Goal: Information Seeking & Learning: Check status

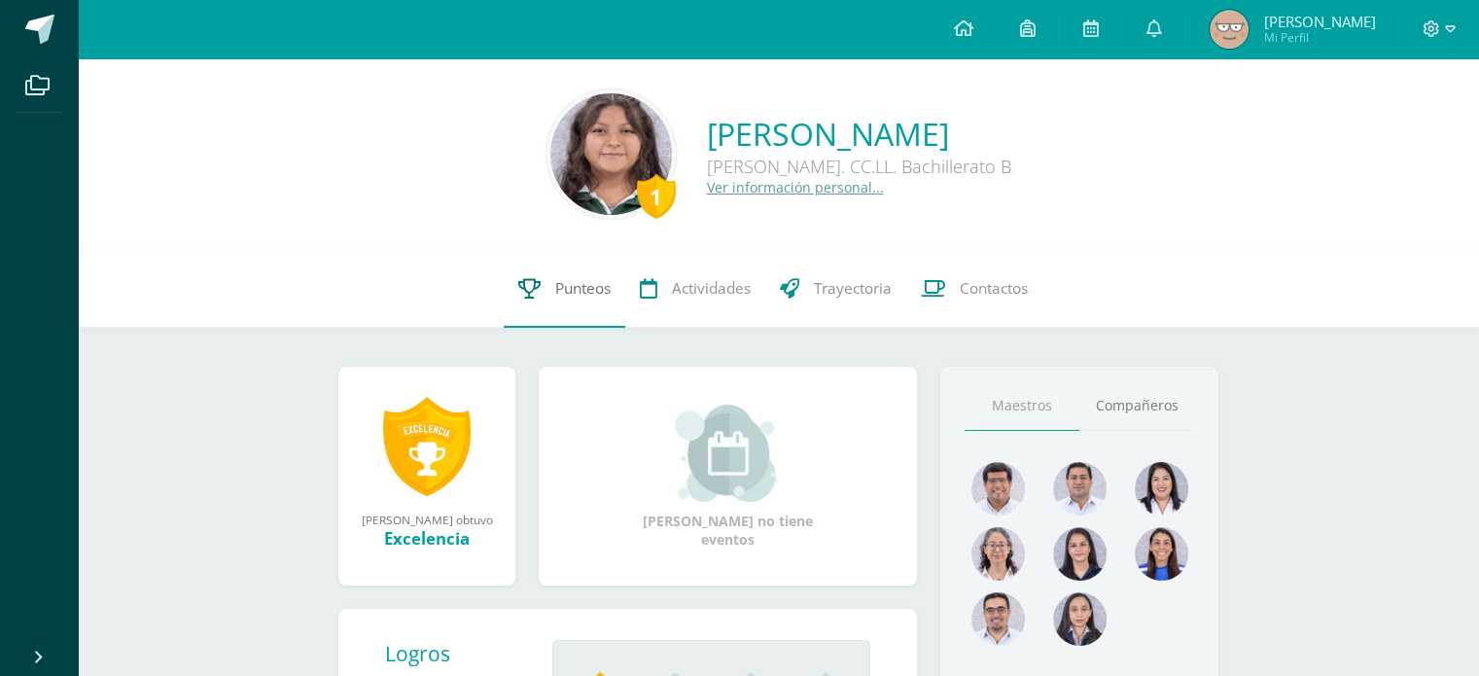
click at [540, 264] on link "Punteos" at bounding box center [565, 289] width 122 height 78
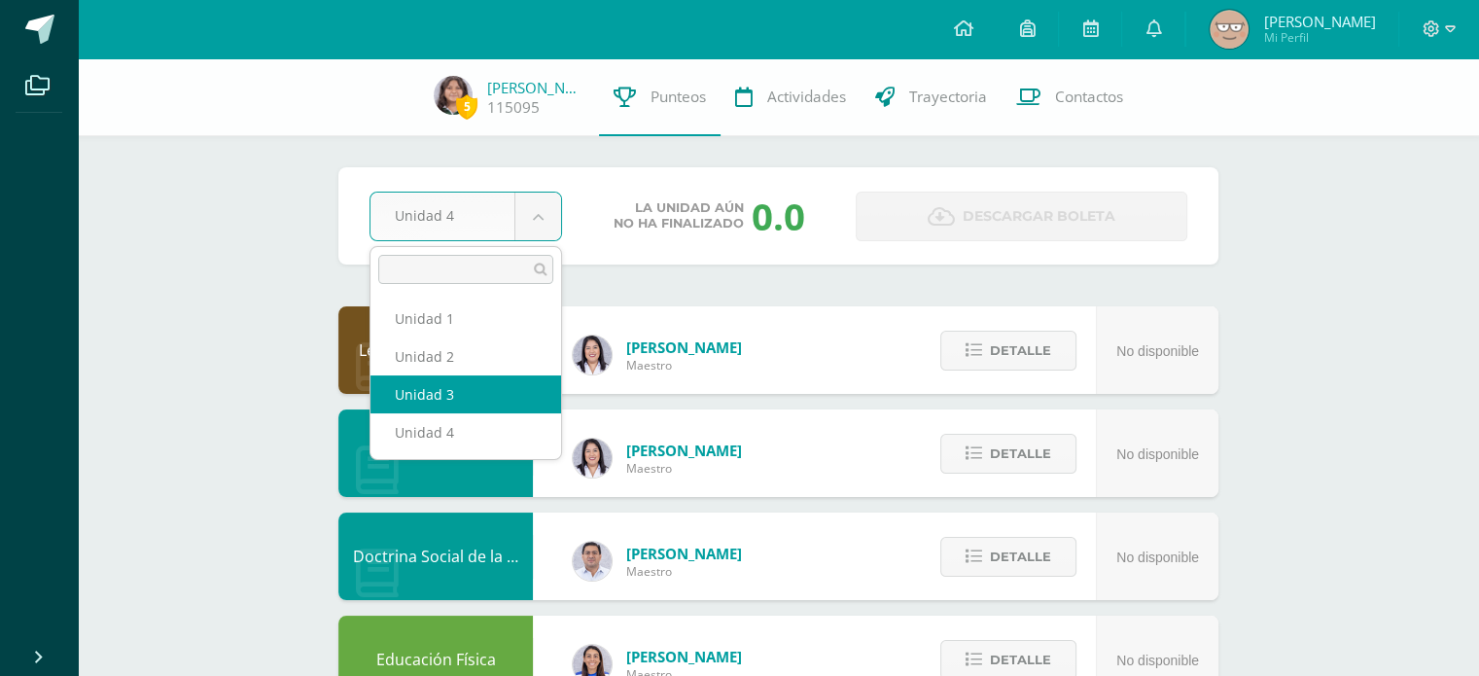
select select "Unidad 3"
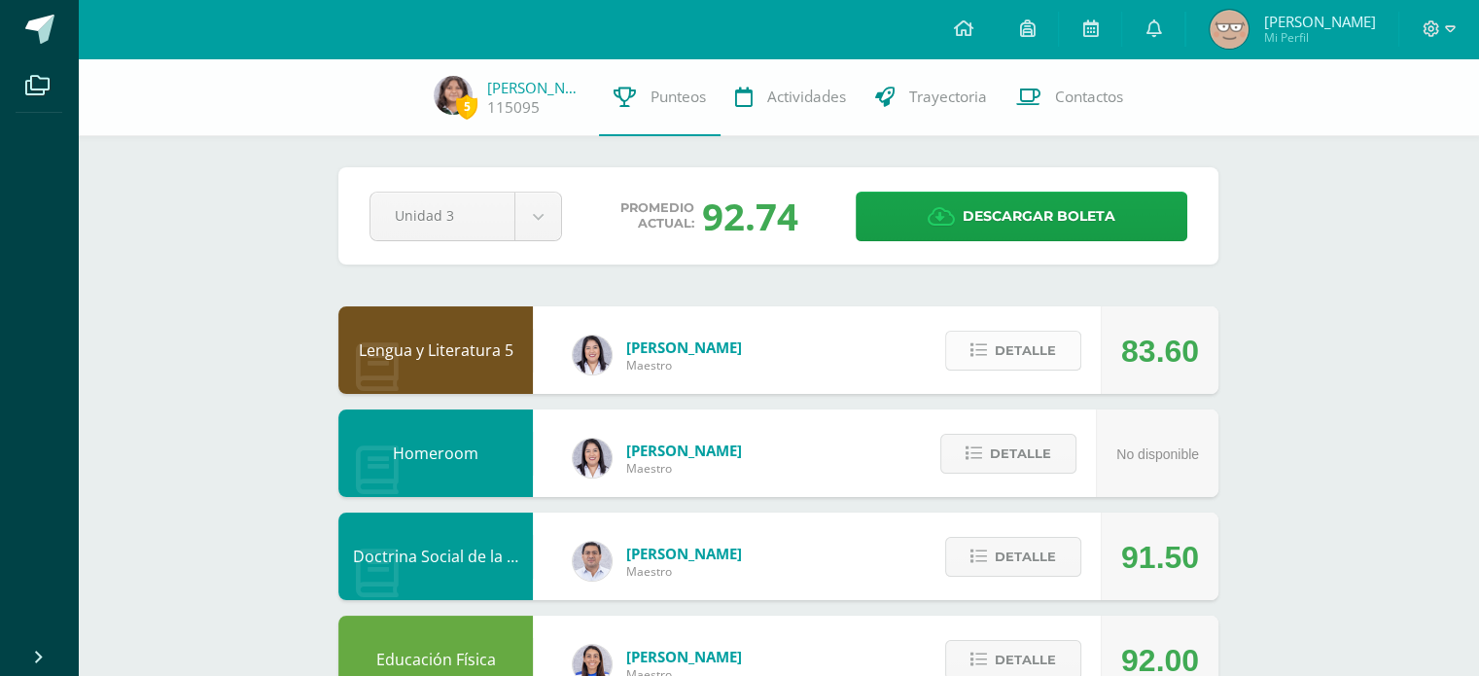
click at [1004, 345] on span "Detalle" at bounding box center [1024, 350] width 61 height 36
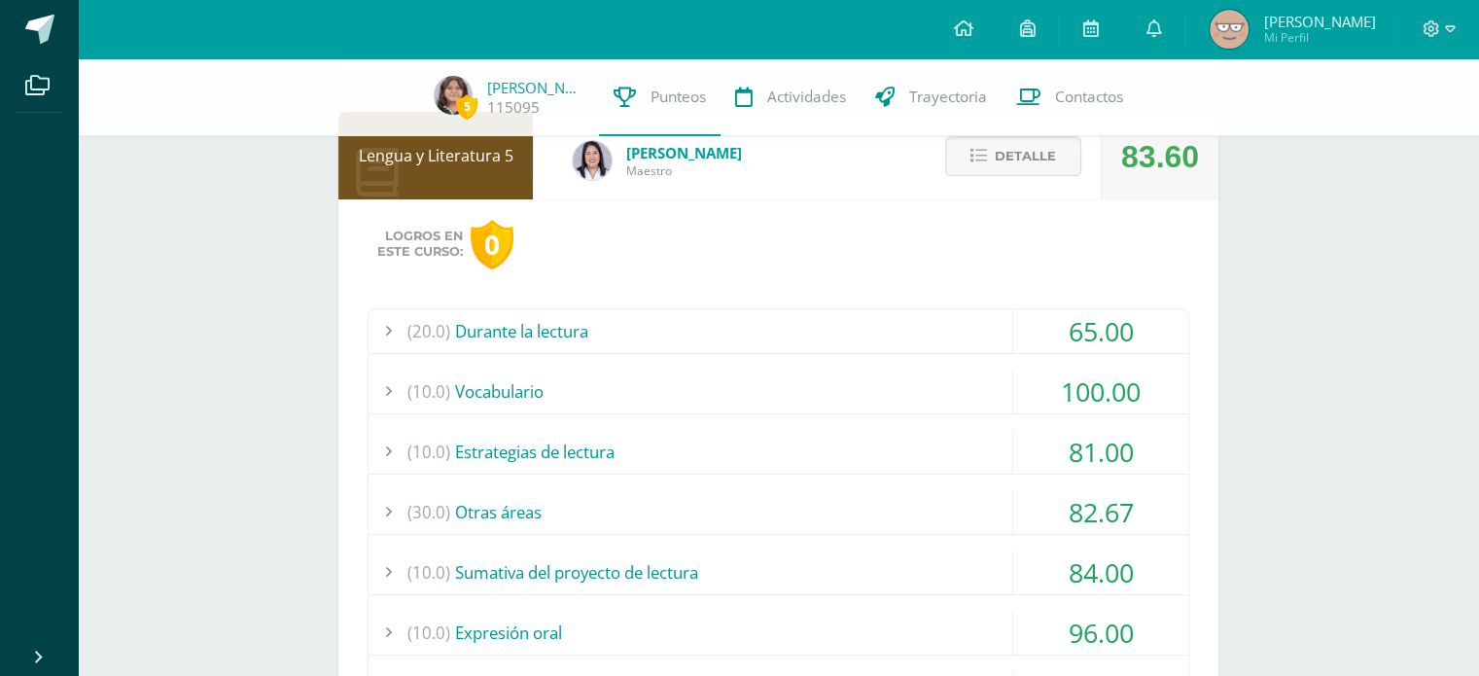
scroll to position [197, 0]
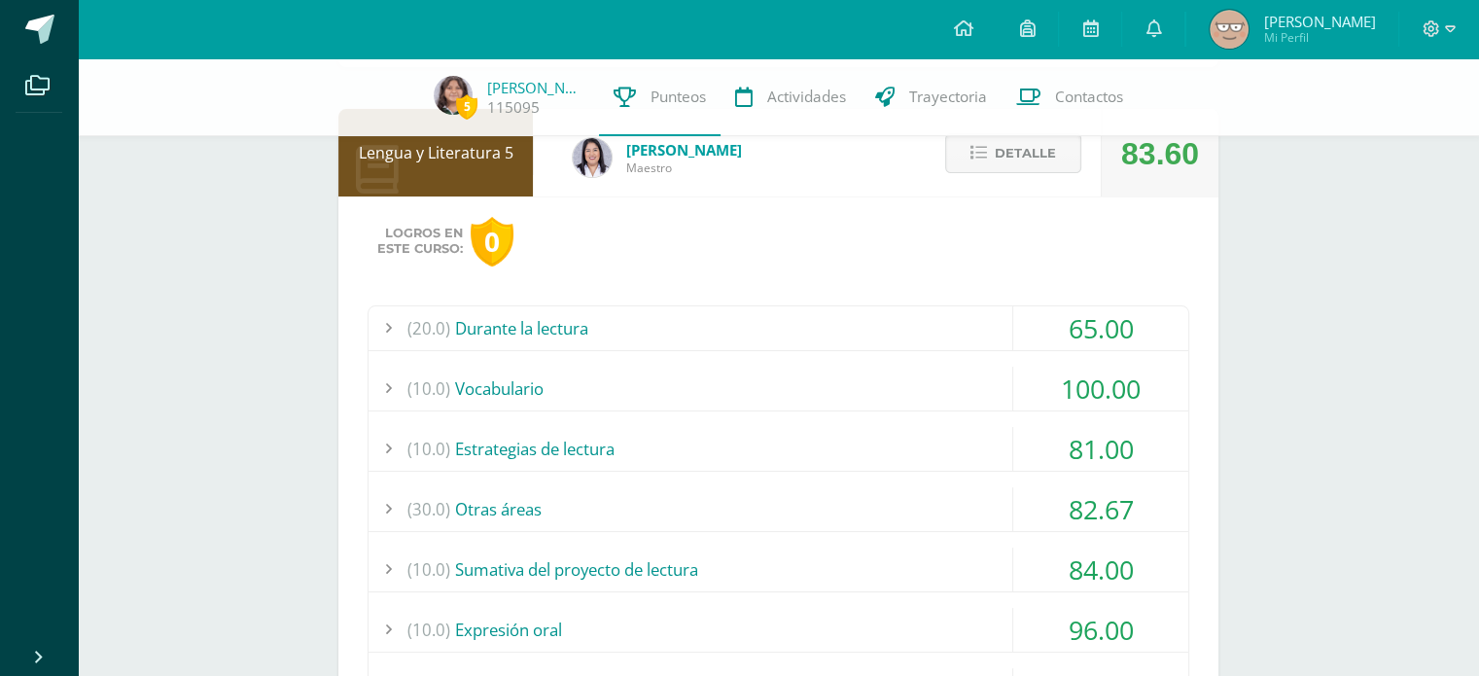
click at [739, 322] on div "(20.0) Durante la lectura" at bounding box center [777, 328] width 819 height 44
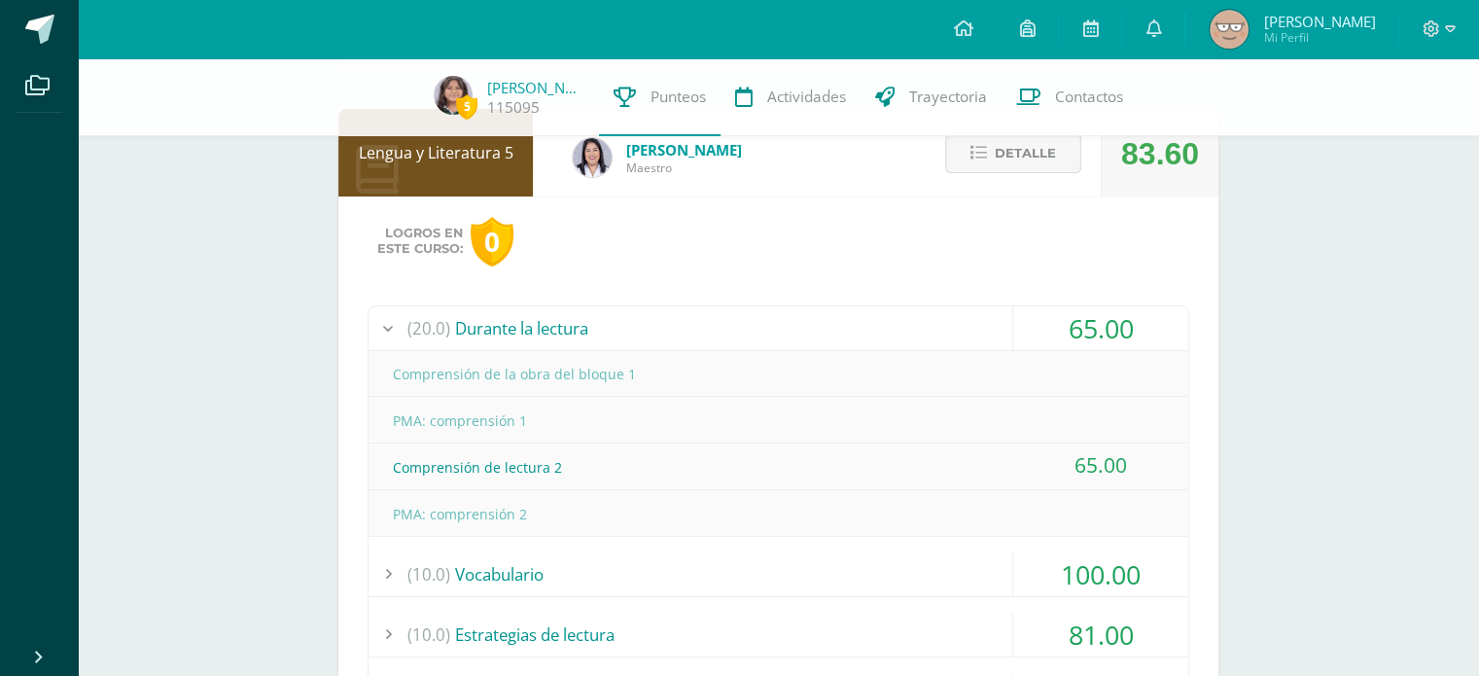
click at [739, 322] on div "(20.0) Durante la lectura" at bounding box center [777, 328] width 819 height 44
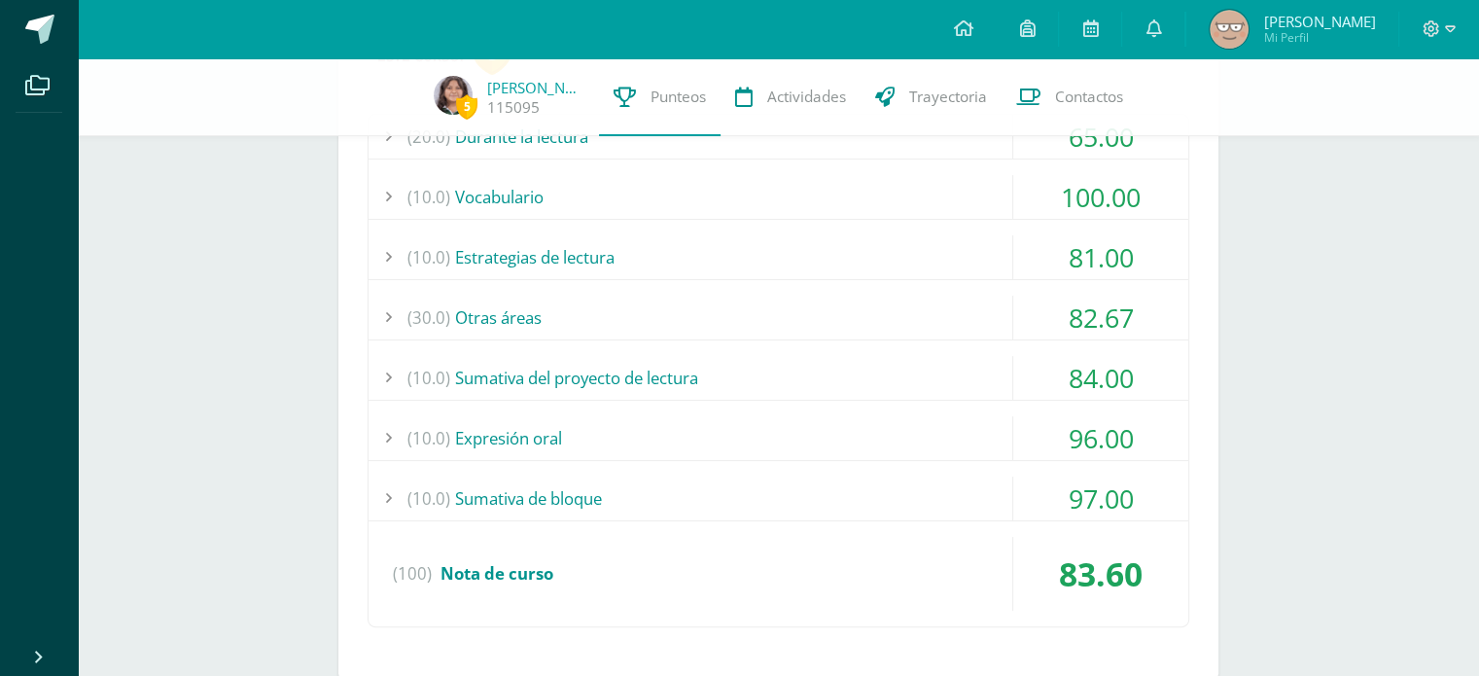
scroll to position [396, 0]
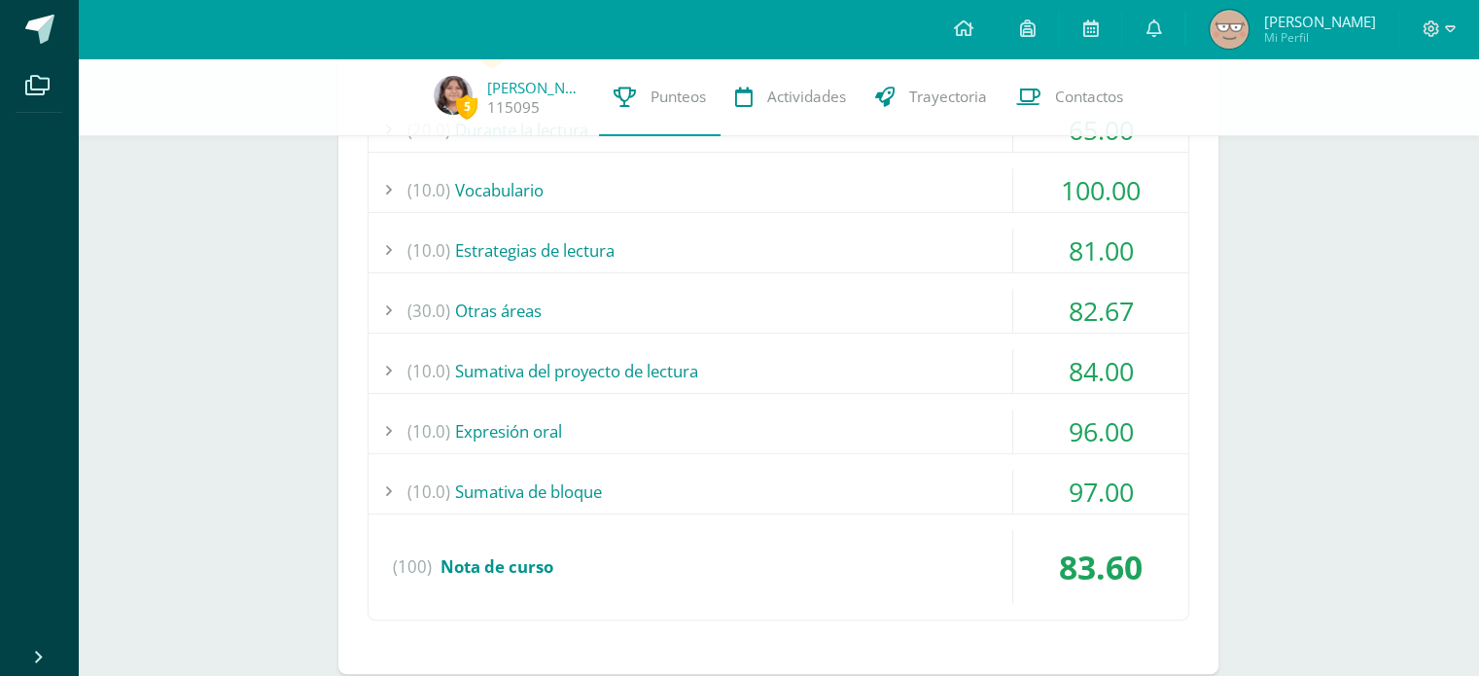
click at [721, 362] on div "(10.0) Sumativa del proyecto de lectura" at bounding box center [777, 371] width 819 height 44
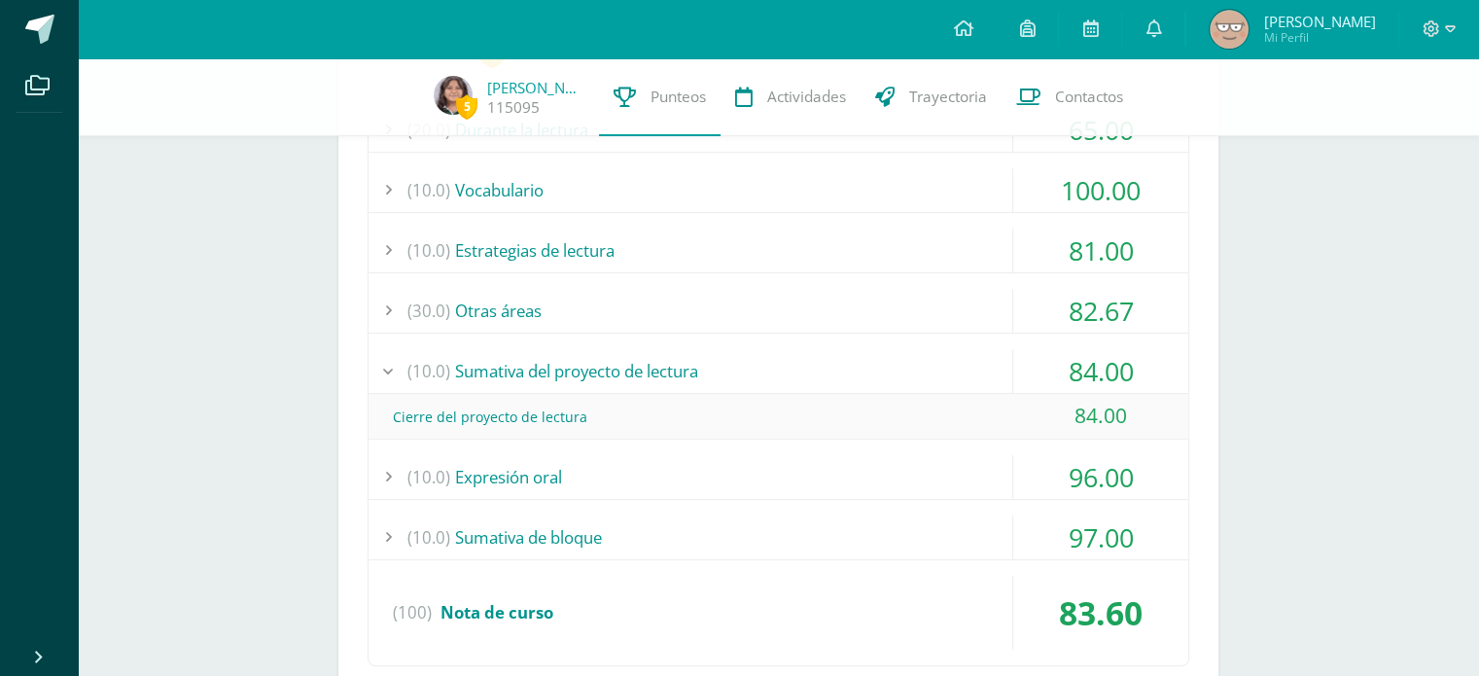
click at [669, 302] on div "(30.0) Otras áreas" at bounding box center [777, 311] width 819 height 44
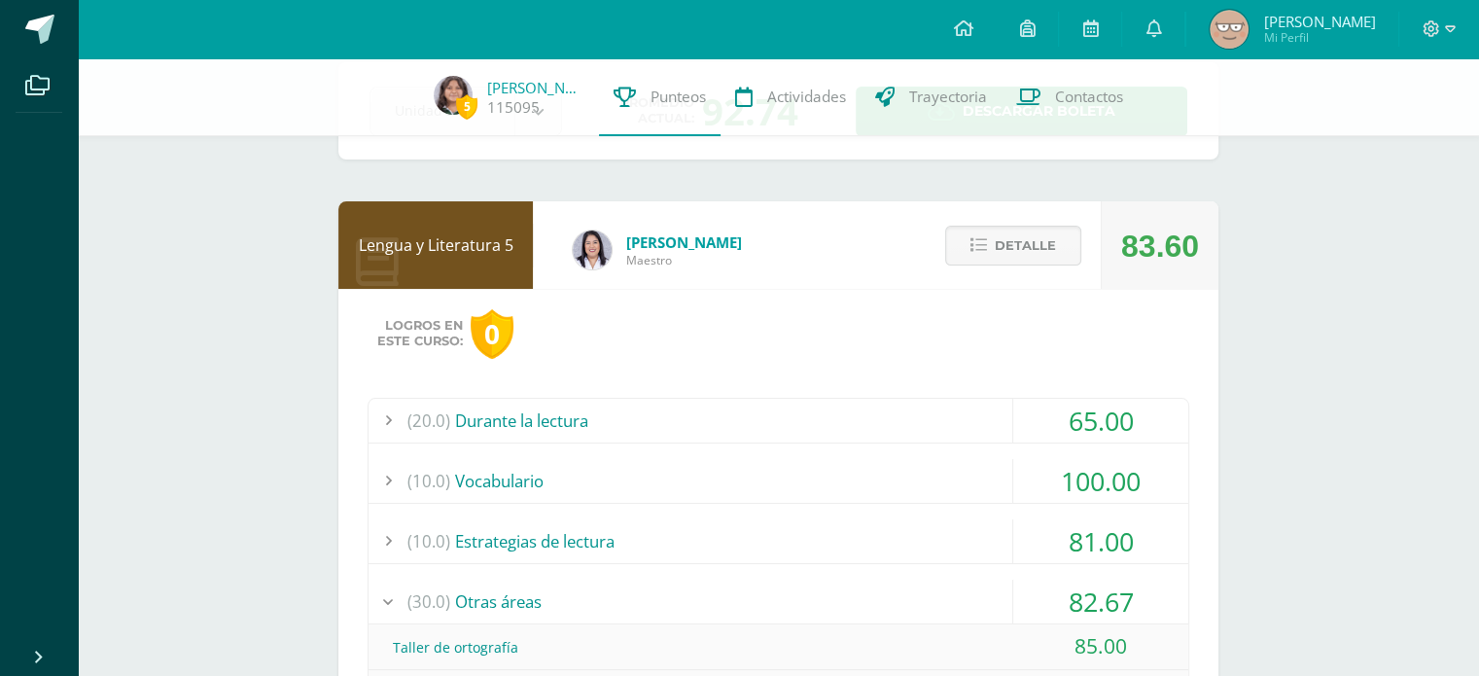
scroll to position [104, 0]
click at [993, 228] on button "Detalle" at bounding box center [1013, 247] width 136 height 40
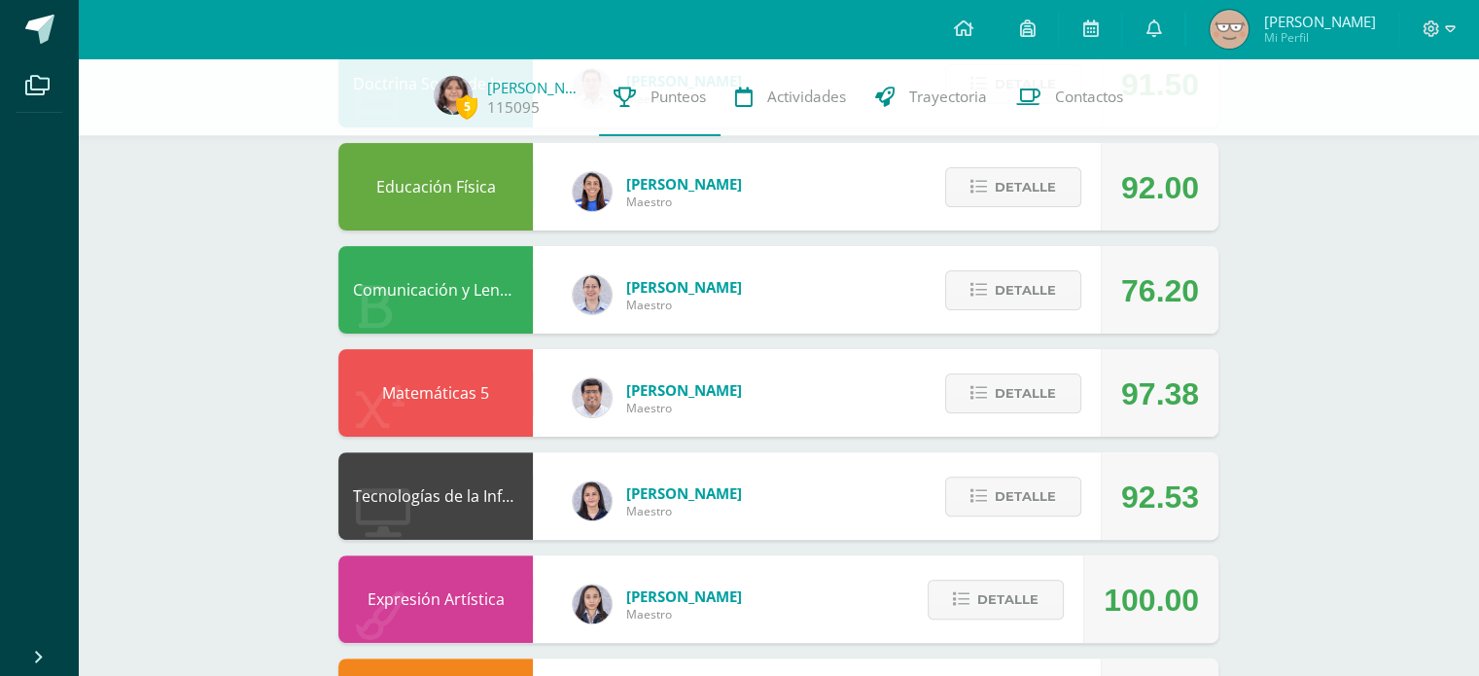
scroll to position [478, 0]
